Goal: Navigation & Orientation: Find specific page/section

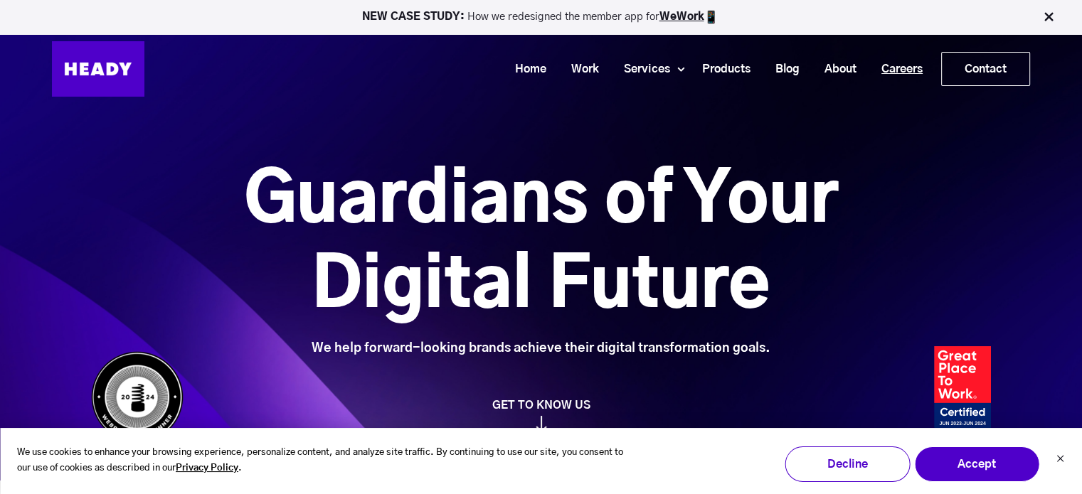
click at [880, 73] on link "Careers" at bounding box center [897, 69] width 66 height 26
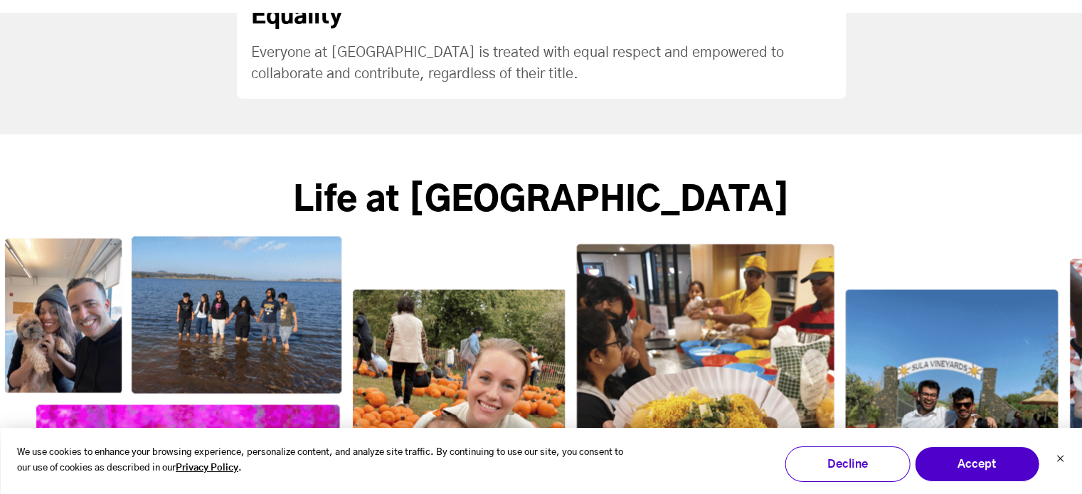
scroll to position [2419, 0]
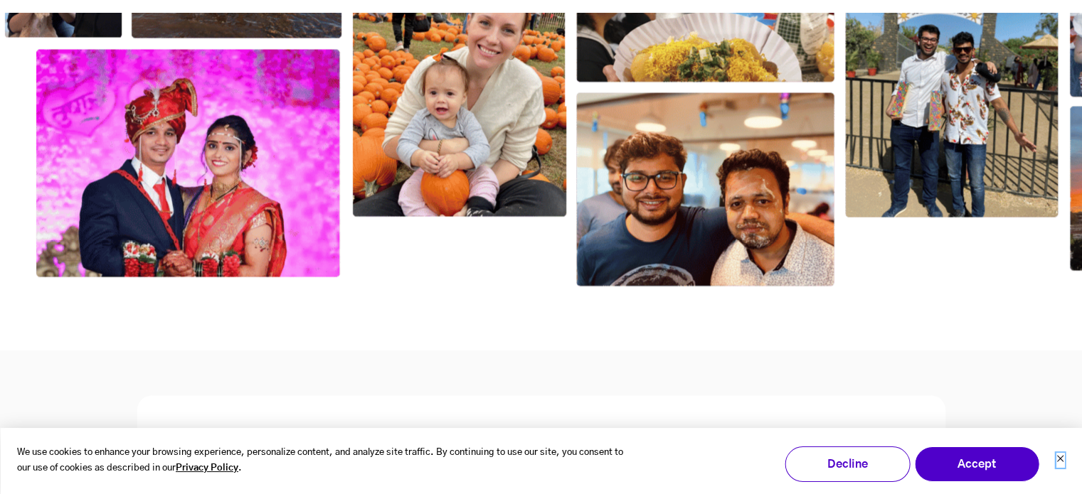
click at [1063, 460] on icon "Dismiss cookie banner" at bounding box center [1060, 459] width 9 height 9
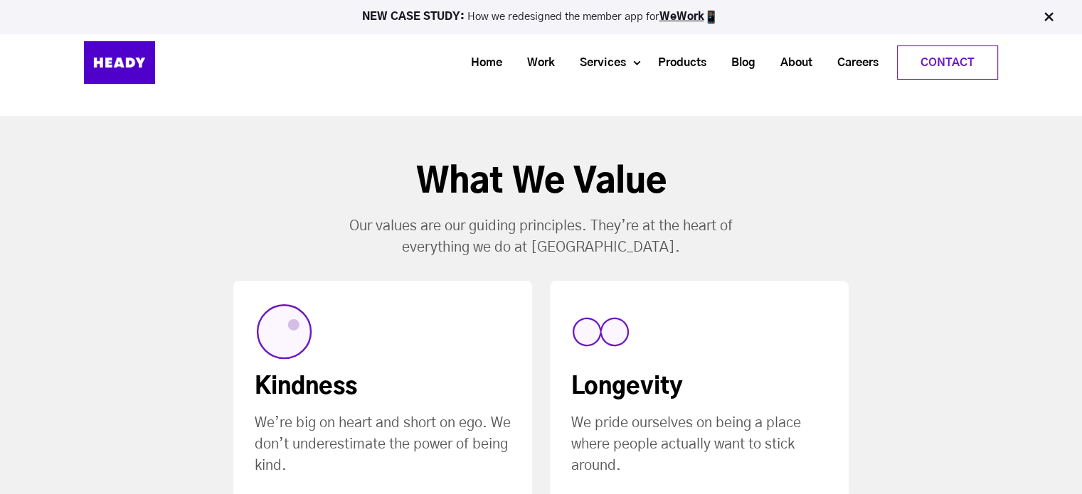
scroll to position [391, 0]
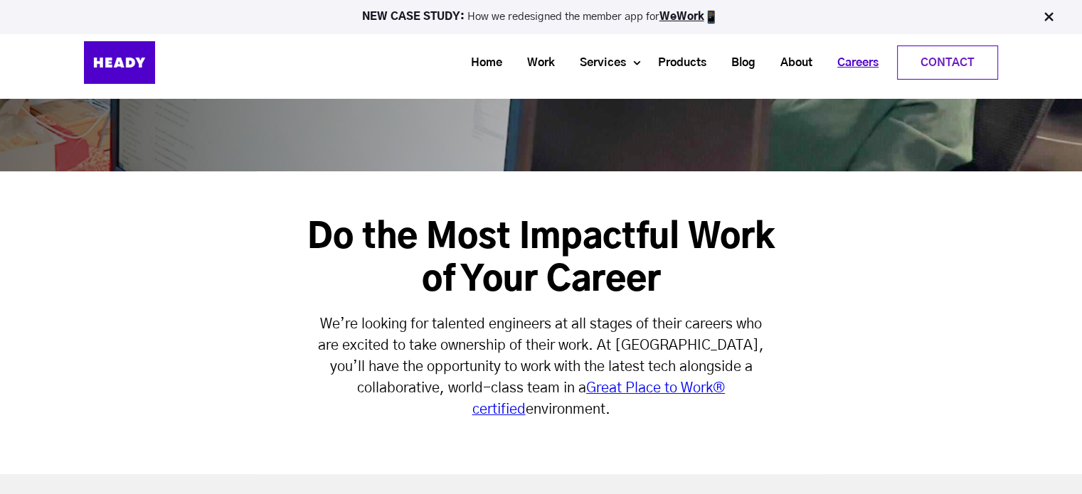
click at [845, 60] on link "Careers" at bounding box center [853, 63] width 66 height 26
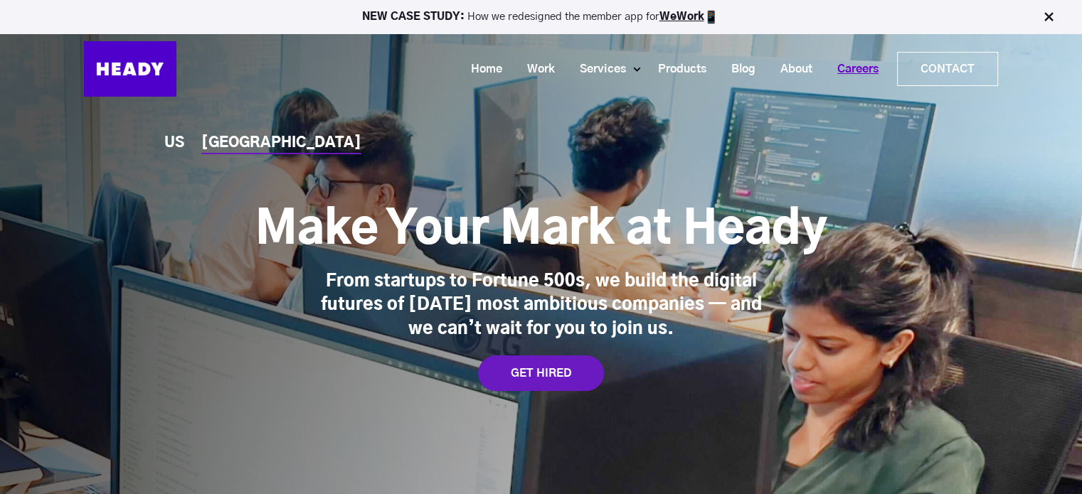
click at [855, 65] on link "Careers" at bounding box center [853, 69] width 66 height 26
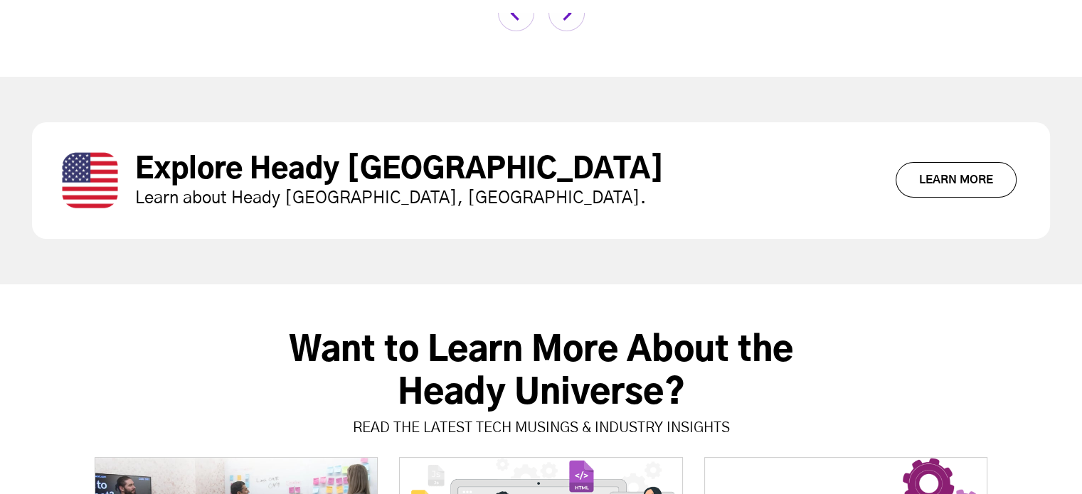
scroll to position [5693, 0]
